Goal: Information Seeking & Learning: Learn about a topic

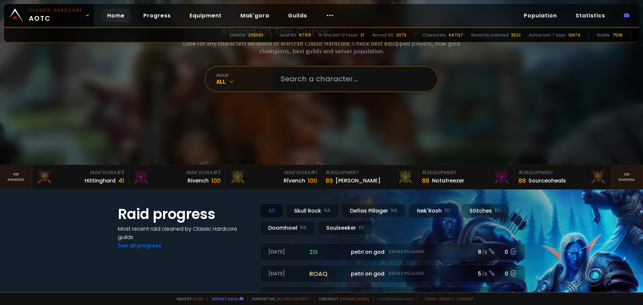
scroll to position [33, 0]
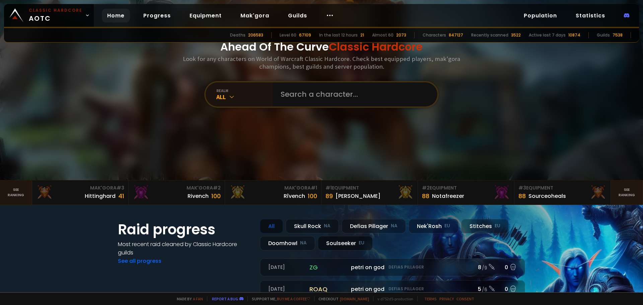
click at [344, 246] on div "Soulseeker EU" at bounding box center [345, 243] width 55 height 14
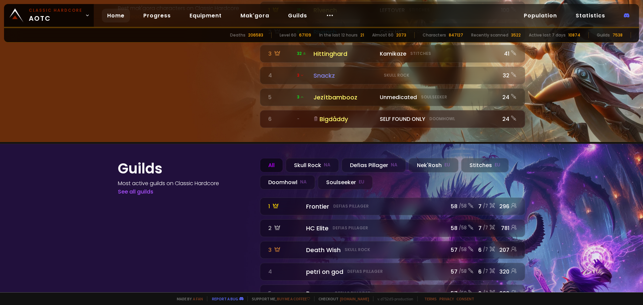
scroll to position [721, 0]
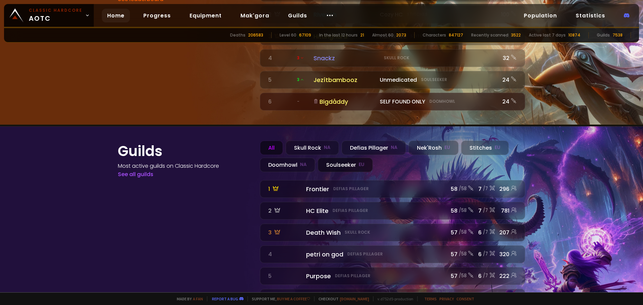
click at [328, 158] on div "Soulseeker EU" at bounding box center [345, 165] width 55 height 14
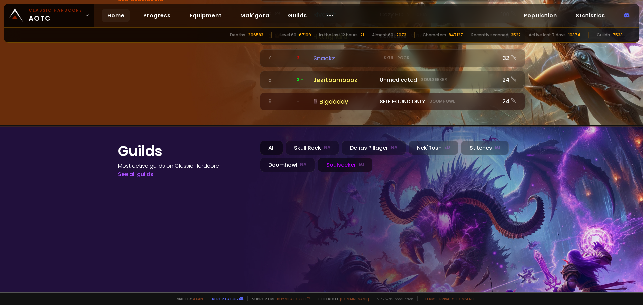
click at [260, 141] on div "All" at bounding box center [271, 148] width 23 height 14
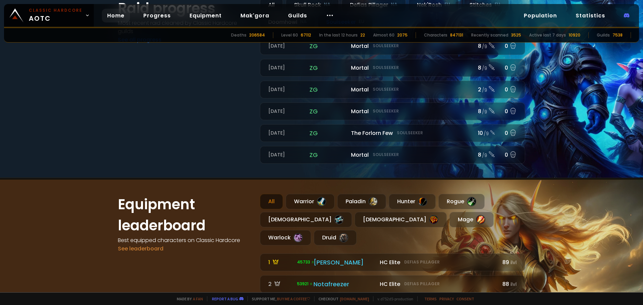
scroll to position [301, 0]
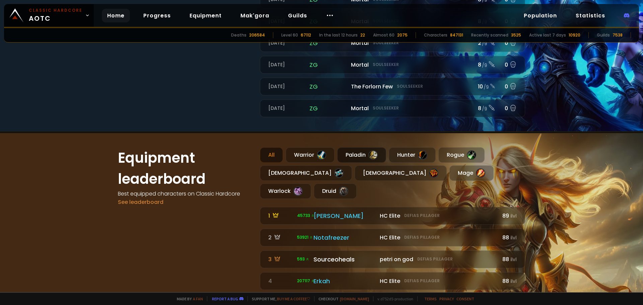
click at [366, 157] on div "Paladin" at bounding box center [361, 154] width 49 height 15
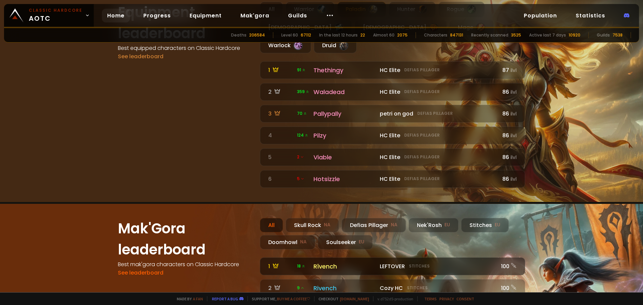
scroll to position [502, 0]
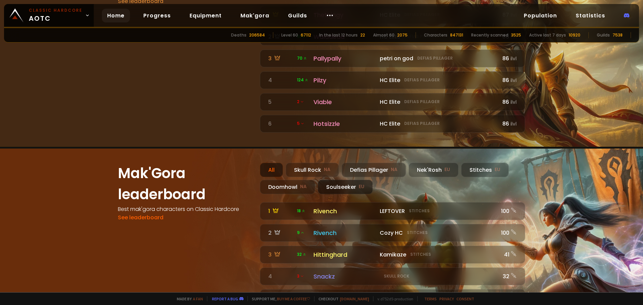
click at [334, 180] on div "Soulseeker EU" at bounding box center [345, 187] width 55 height 14
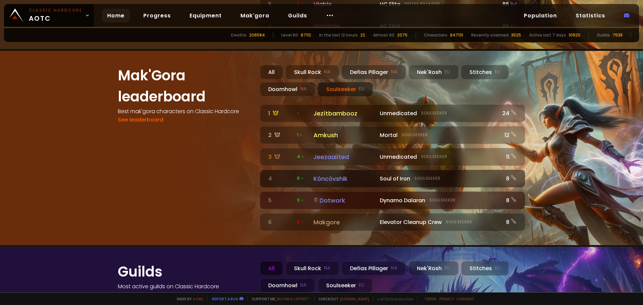
scroll to position [703, 0]
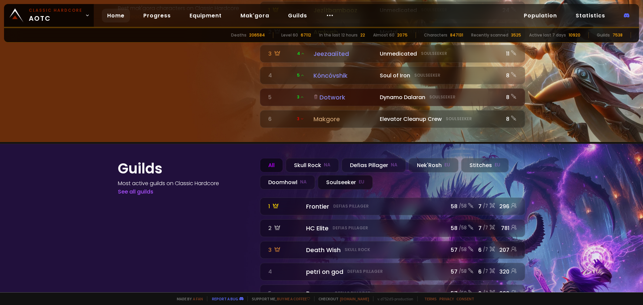
click at [331, 175] on div "Soulseeker EU" at bounding box center [345, 182] width 55 height 14
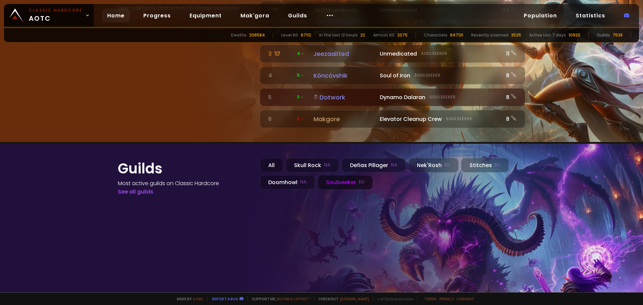
click at [302, 144] on div "Guilds Most active guilds on Classic Hardcore See all guilds All Skull Rock NA …" at bounding box center [321, 236] width 435 height 184
click at [305, 158] on div "Skull Rock NA" at bounding box center [312, 165] width 53 height 14
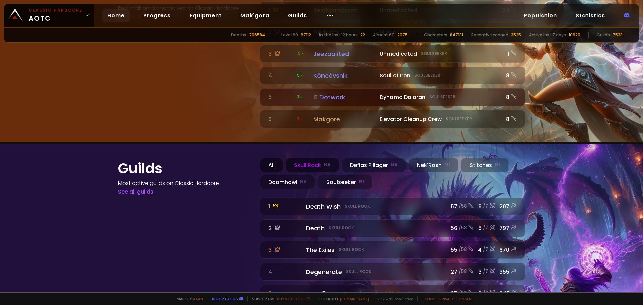
click at [272, 158] on div "All" at bounding box center [271, 165] width 23 height 14
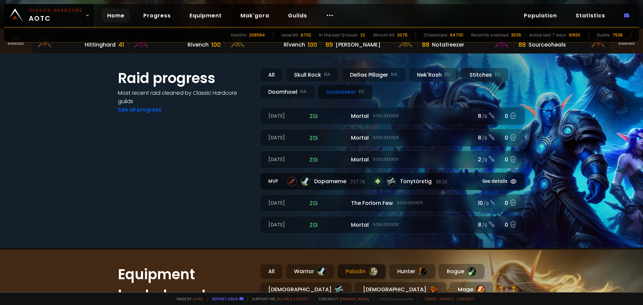
scroll to position [0, 0]
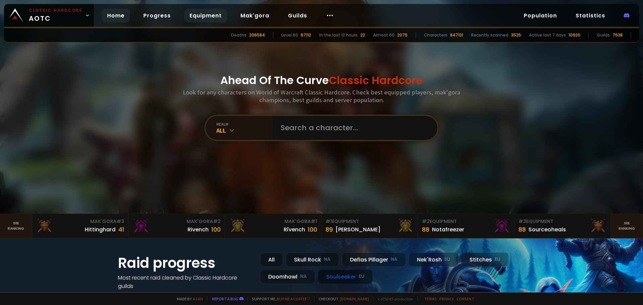
click at [197, 16] on link "Equipment" at bounding box center [205, 16] width 43 height 14
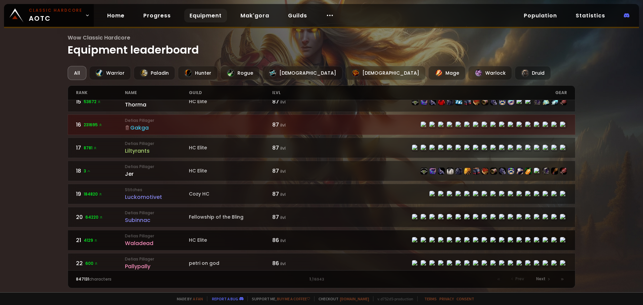
scroll to position [469, 0]
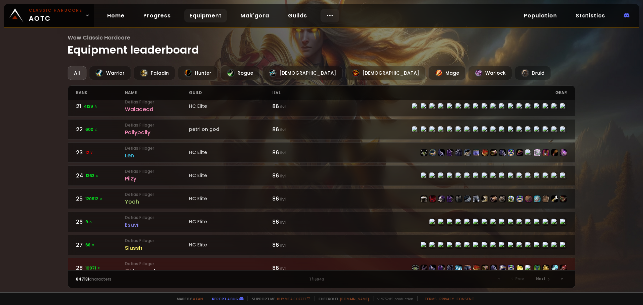
click at [327, 16] on circle at bounding box center [327, 15] width 1 height 1
click at [114, 15] on link "Home" at bounding box center [116, 16] width 28 height 14
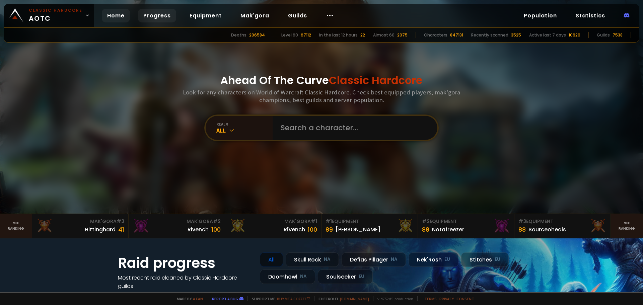
click at [146, 17] on link "Progress" at bounding box center [157, 16] width 38 height 14
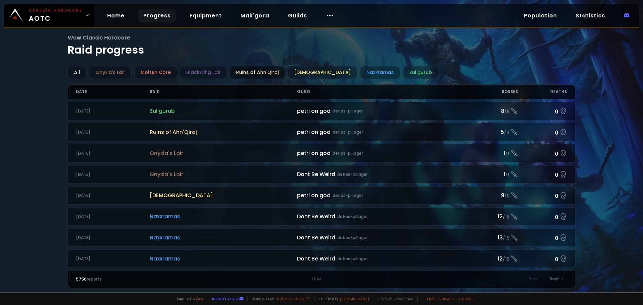
click at [271, 74] on div "Ruins of Ahn'Qiraj" at bounding box center [257, 72] width 55 height 13
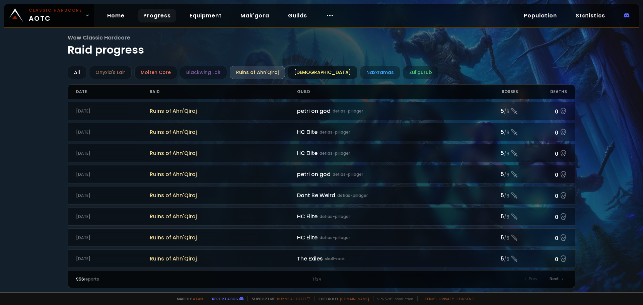
click at [306, 74] on div "[DEMOGRAPHIC_DATA]" at bounding box center [323, 72] width 70 height 13
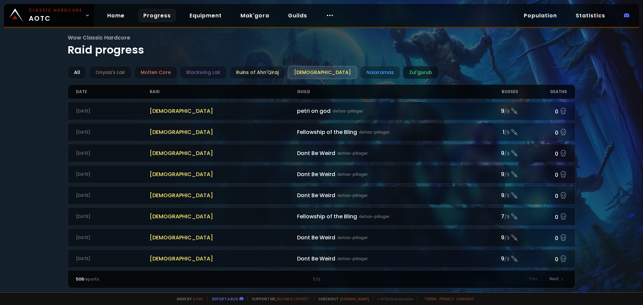
click at [407, 70] on div "Zul'gurub" at bounding box center [421, 72] width 36 height 13
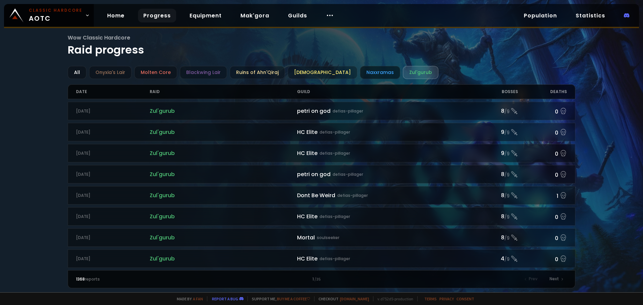
click at [365, 75] on div "Naxxramas" at bounding box center [380, 72] width 40 height 13
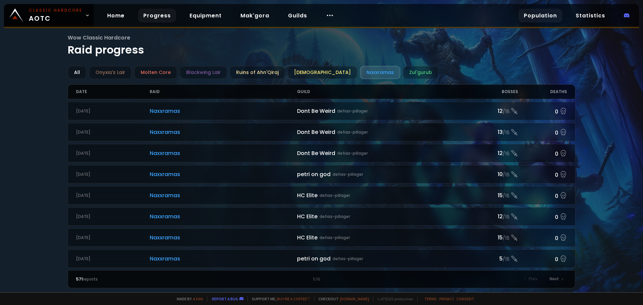
click at [551, 12] on link "Population" at bounding box center [541, 16] width 44 height 14
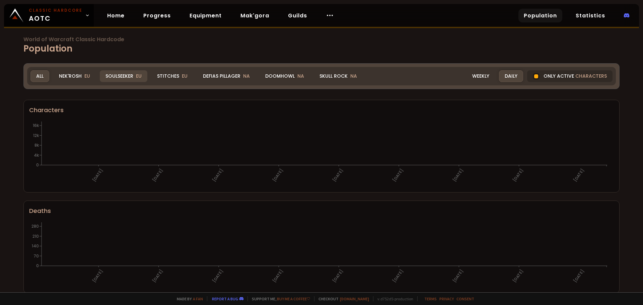
click at [106, 76] on div "Soulseeker EU" at bounding box center [124, 76] width 48 height 12
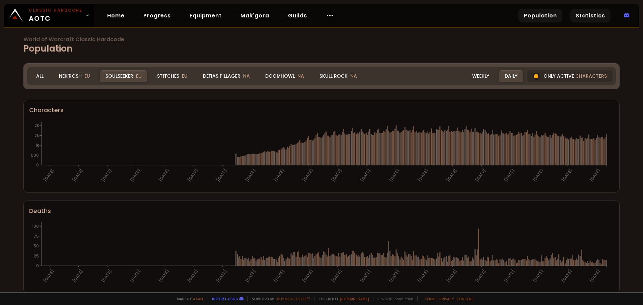
click at [594, 17] on link "Statistics" at bounding box center [590, 16] width 40 height 14
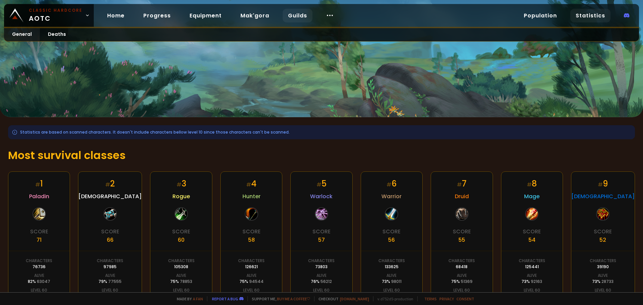
click at [304, 10] on link "Guilds" at bounding box center [298, 16] width 30 height 14
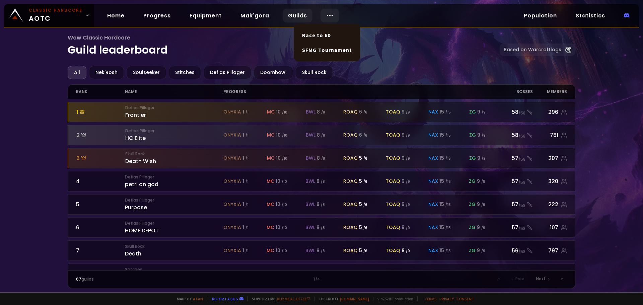
click at [329, 15] on icon at bounding box center [330, 15] width 8 height 8
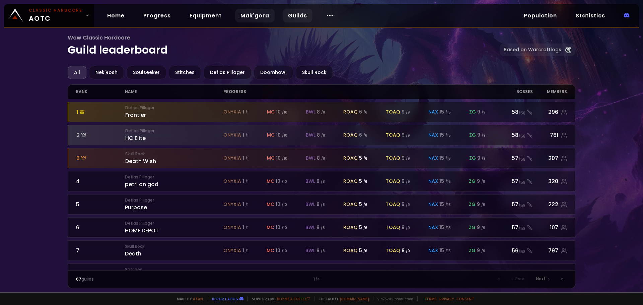
click at [250, 15] on link "Mak'gora" at bounding box center [255, 16] width 40 height 14
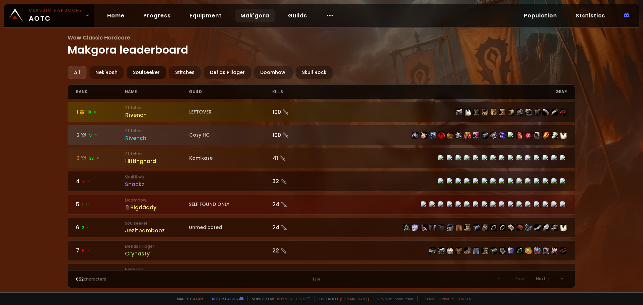
click at [156, 75] on div "Soulseeker" at bounding box center [147, 72] width 40 height 13
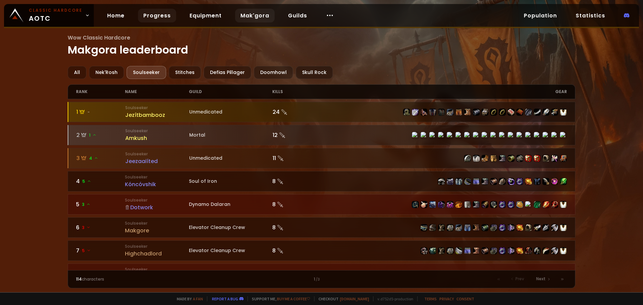
click at [152, 12] on link "Progress" at bounding box center [157, 16] width 38 height 14
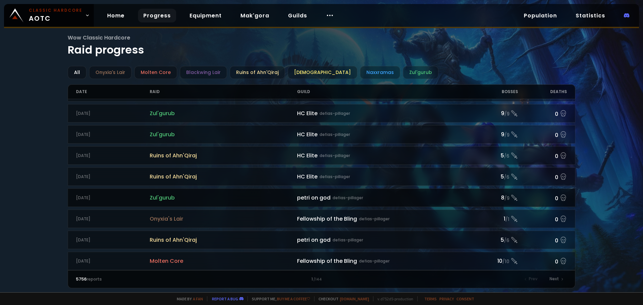
scroll to position [134, 0]
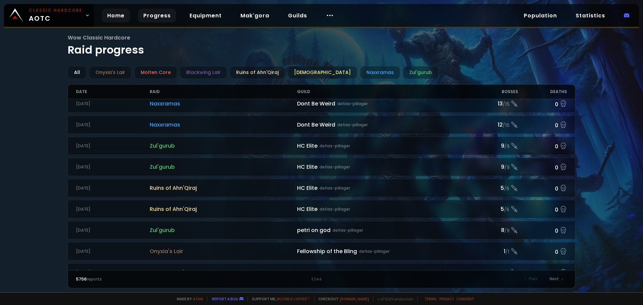
click at [109, 14] on link "Home" at bounding box center [116, 16] width 28 height 14
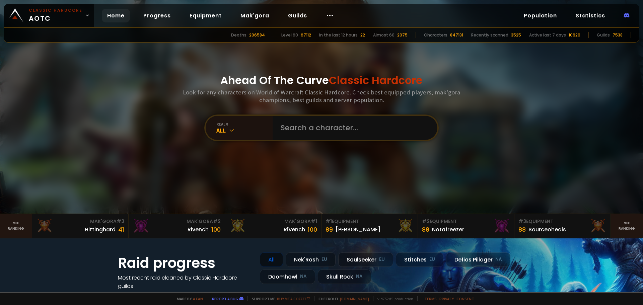
scroll to position [33, 0]
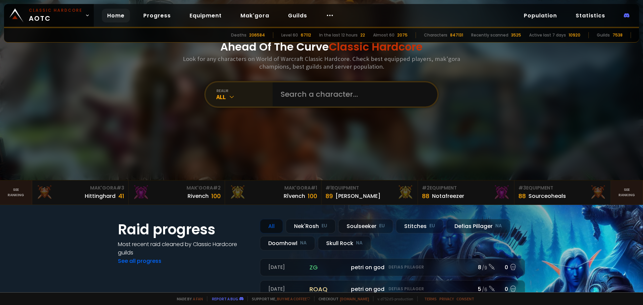
click at [237, 94] on div "All" at bounding box center [244, 97] width 56 height 8
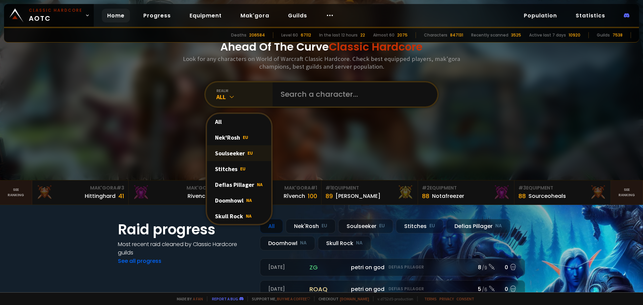
click at [231, 154] on div "Soulseeker EU" at bounding box center [239, 153] width 64 height 16
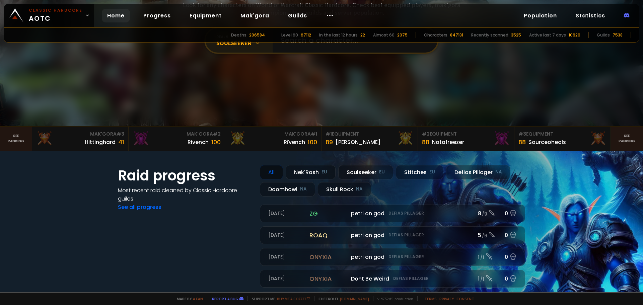
scroll to position [134, 0]
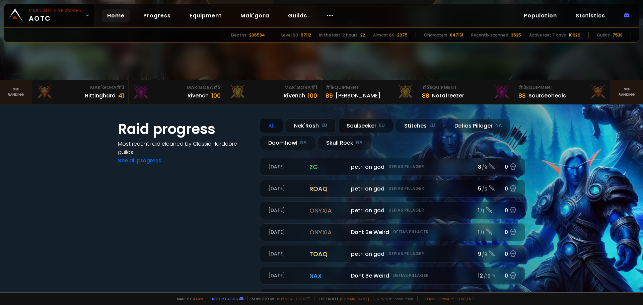
click at [358, 126] on div "Soulseeker EU" at bounding box center [365, 126] width 55 height 14
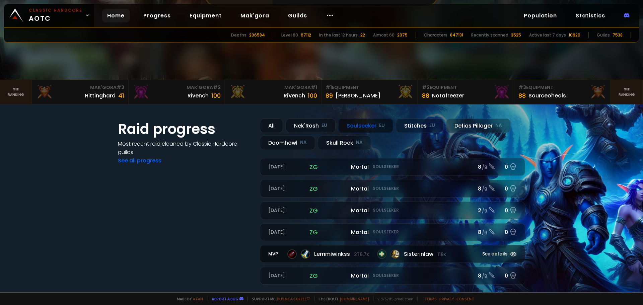
click at [350, 255] on span "Lemmiwinkss 376.7k" at bounding box center [341, 254] width 55 height 8
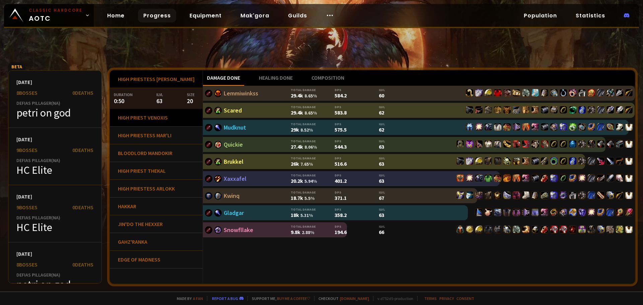
click at [146, 121] on div "High Priest Venoxis" at bounding box center [156, 118] width 93 height 18
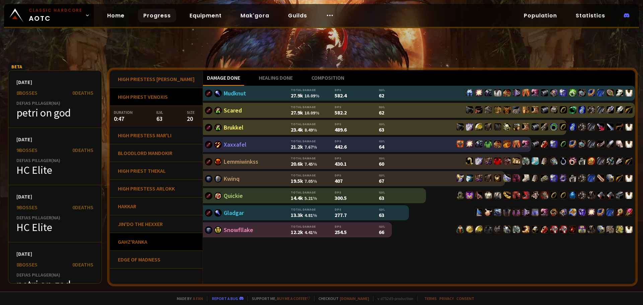
click at [147, 247] on div "Gahz'ranka" at bounding box center [156, 242] width 93 height 18
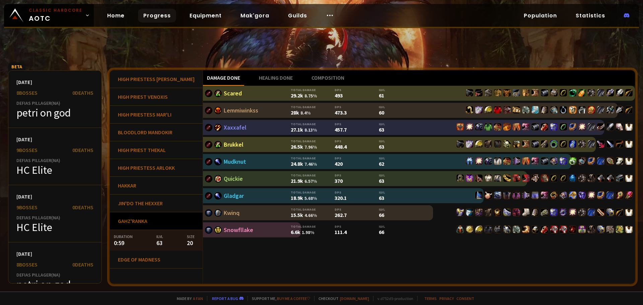
click at [152, 218] on div "Gahz'ranka" at bounding box center [156, 221] width 93 height 18
click at [155, 202] on div "Jin'do the Hexxer" at bounding box center [156, 204] width 93 height 18
